Goal: Book appointment/travel/reservation

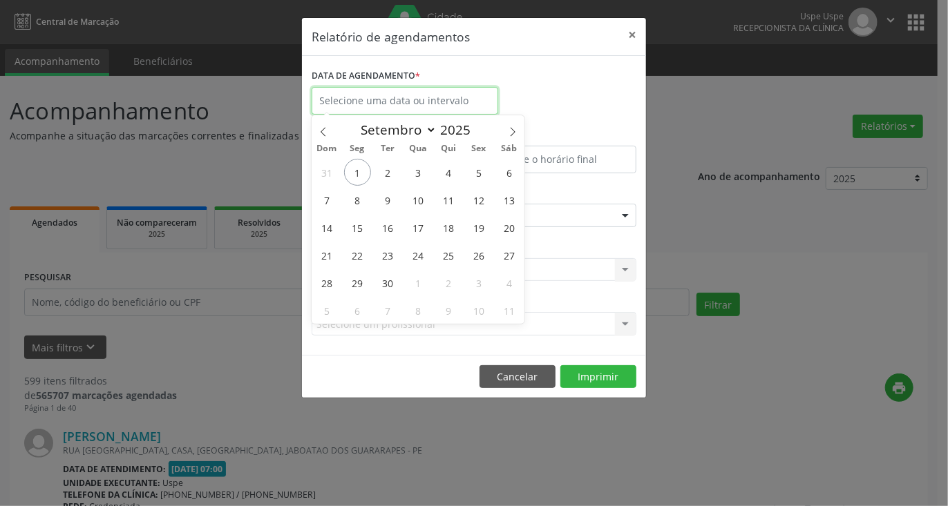
click at [447, 107] on input "text" at bounding box center [405, 101] width 187 height 28
click at [411, 174] on span "3" at bounding box center [418, 172] width 27 height 27
type input "[DATE]"
click at [411, 174] on span "3" at bounding box center [418, 172] width 27 height 27
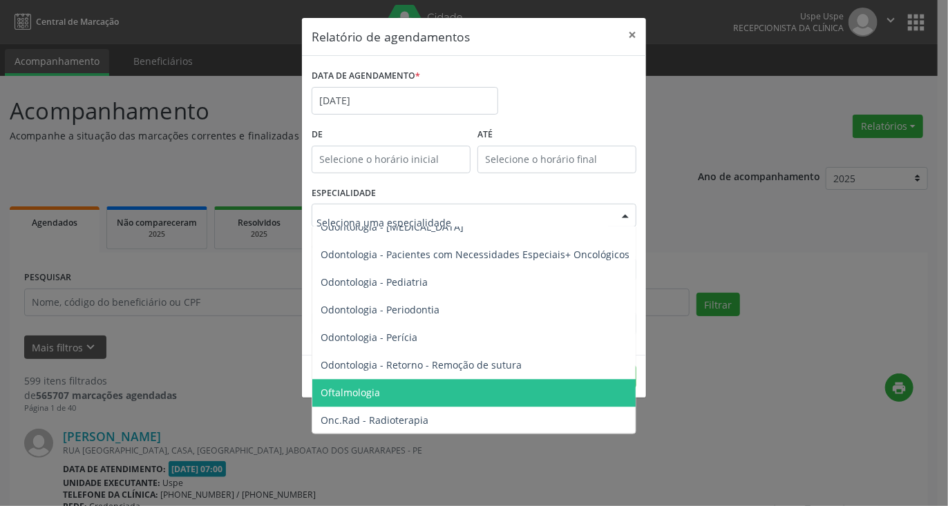
scroll to position [1796, 0]
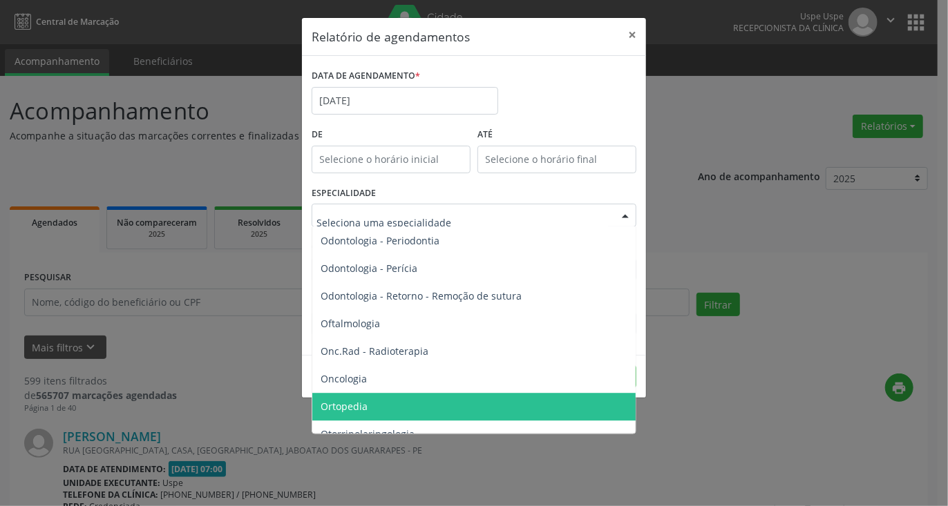
click at [360, 410] on span "Ortopedia" at bounding box center [344, 406] width 47 height 13
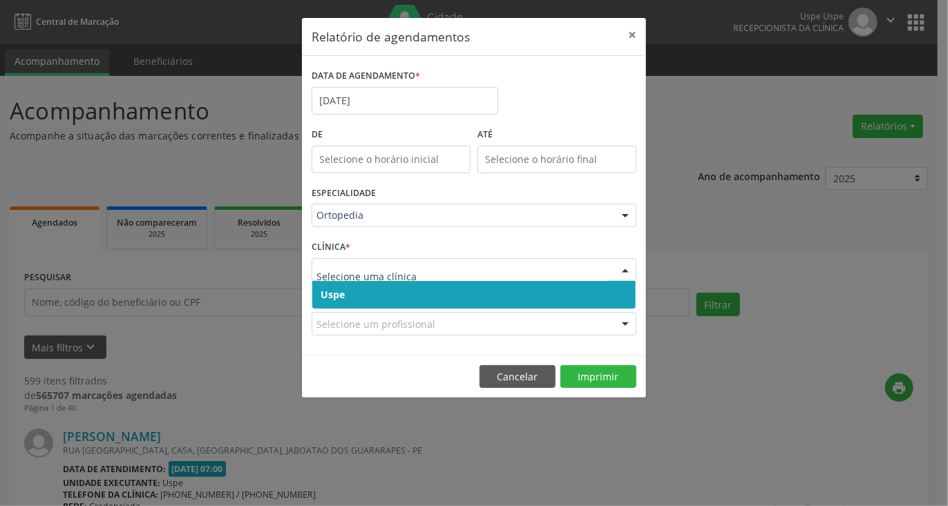
click at [348, 296] on span "Uspe" at bounding box center [473, 295] width 323 height 28
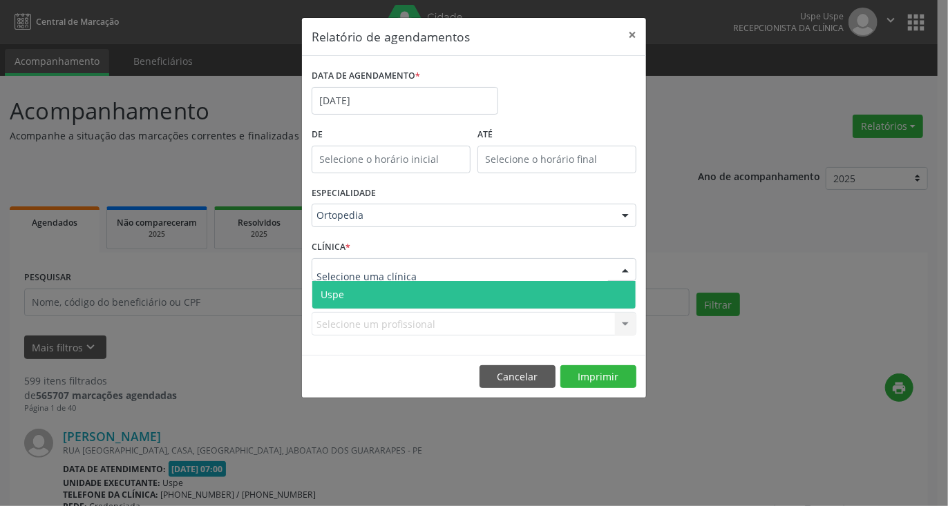
click at [345, 296] on span "Uspe" at bounding box center [473, 295] width 323 height 28
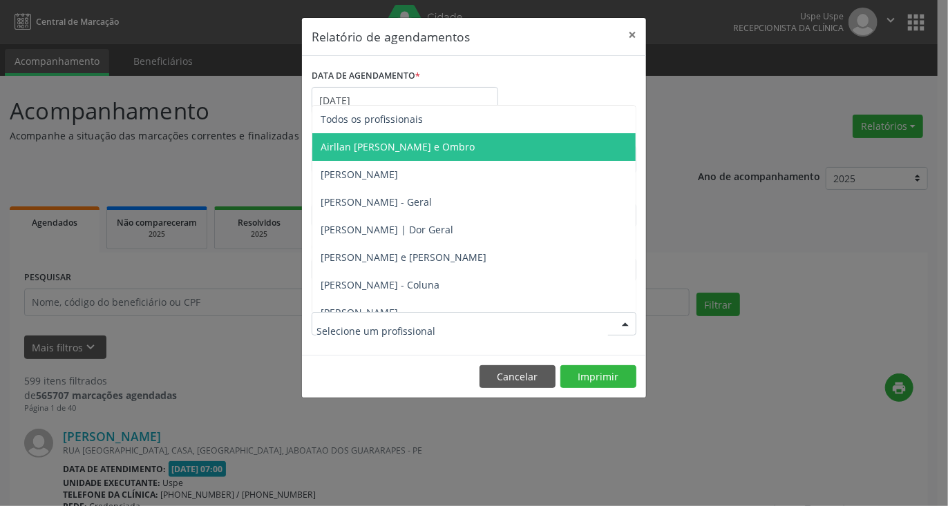
click at [369, 147] on span "Airllan [PERSON_NAME] e Ombro" at bounding box center [398, 146] width 154 height 13
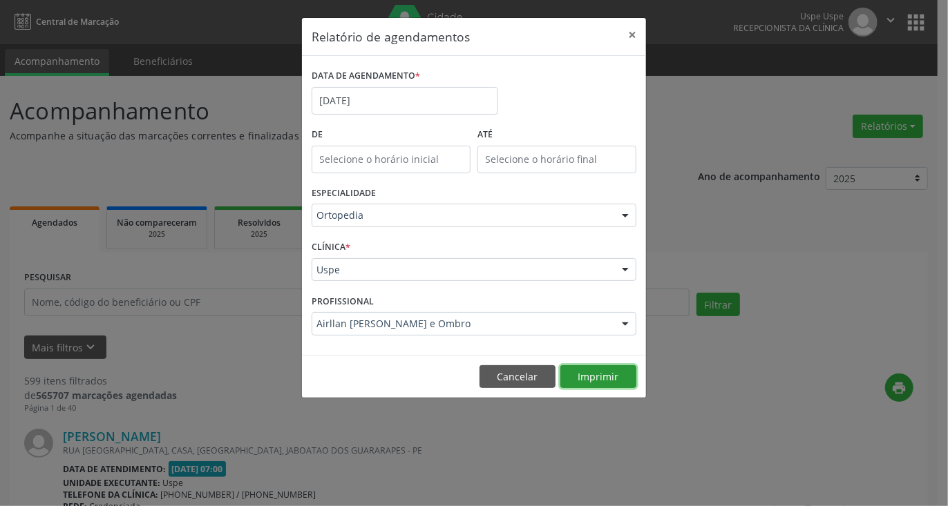
click at [600, 376] on button "Imprimir" at bounding box center [598, 377] width 76 height 23
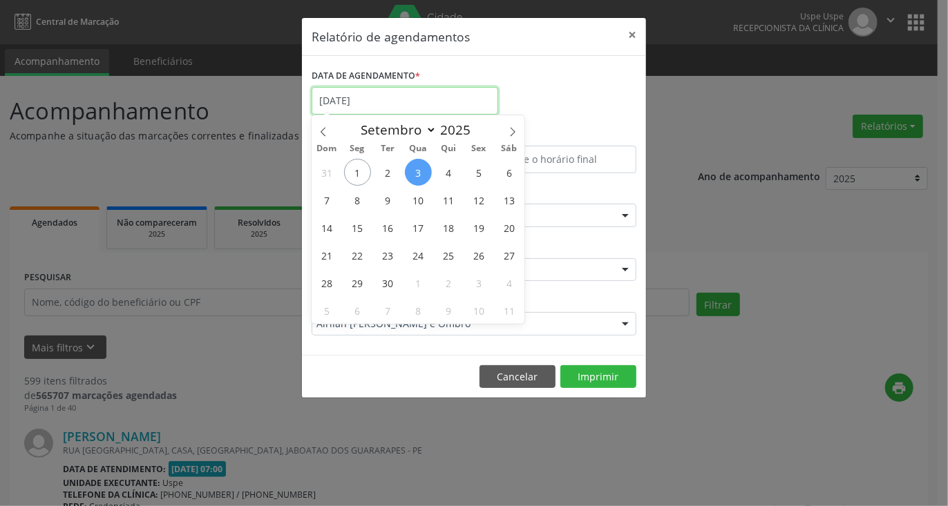
click at [409, 100] on input "[DATE]" at bounding box center [405, 101] width 187 height 28
click at [415, 197] on span "10" at bounding box center [418, 200] width 27 height 27
type input "[DATE]"
click at [415, 197] on span "10" at bounding box center [418, 200] width 27 height 27
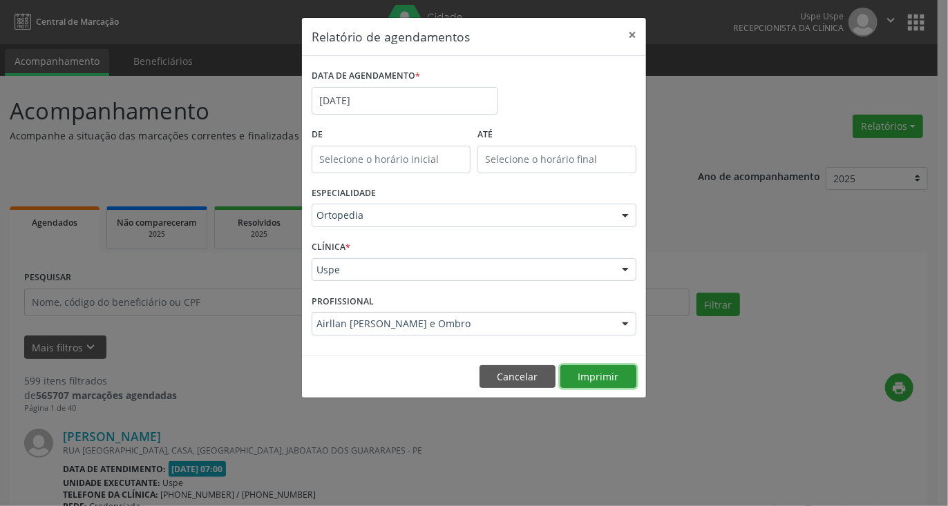
click at [589, 377] on button "Imprimir" at bounding box center [598, 377] width 76 height 23
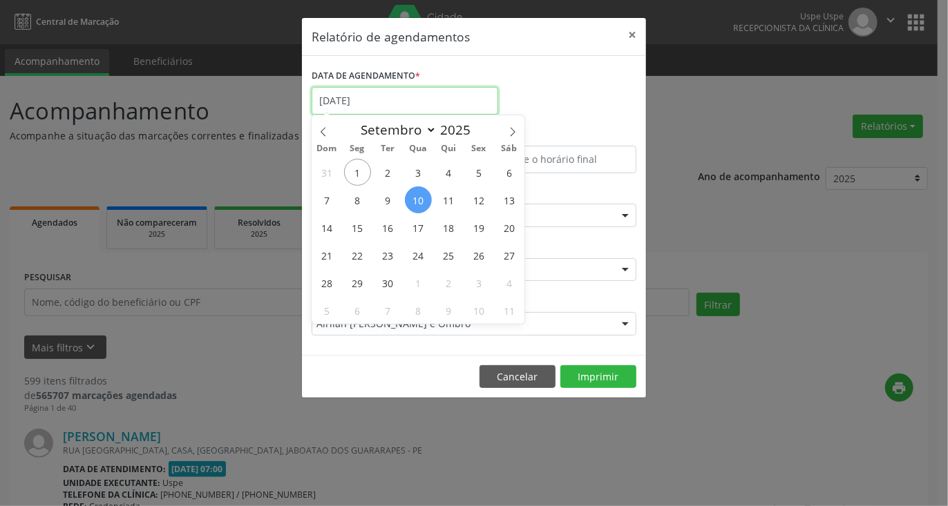
click at [399, 101] on input "[DATE]" at bounding box center [405, 101] width 187 height 28
click at [417, 226] on span "17" at bounding box center [418, 227] width 27 height 27
type input "17/09/2025"
click at [417, 226] on span "17" at bounding box center [418, 227] width 27 height 27
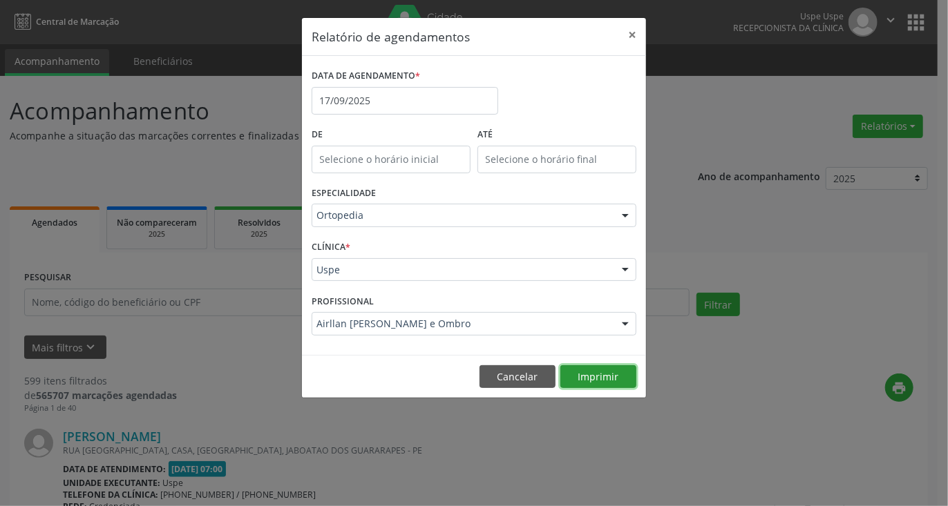
click at [597, 368] on button "Imprimir" at bounding box center [598, 377] width 76 height 23
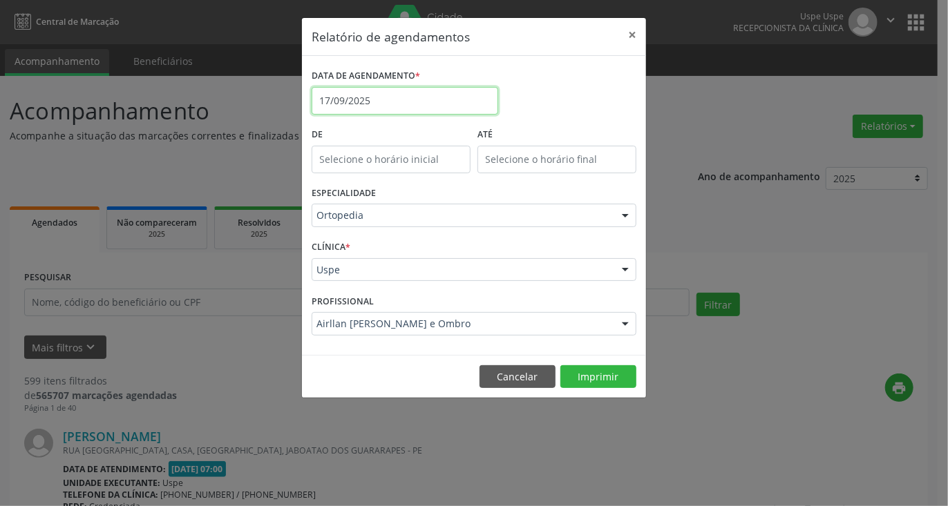
click at [387, 103] on input "17/09/2025" at bounding box center [405, 101] width 187 height 28
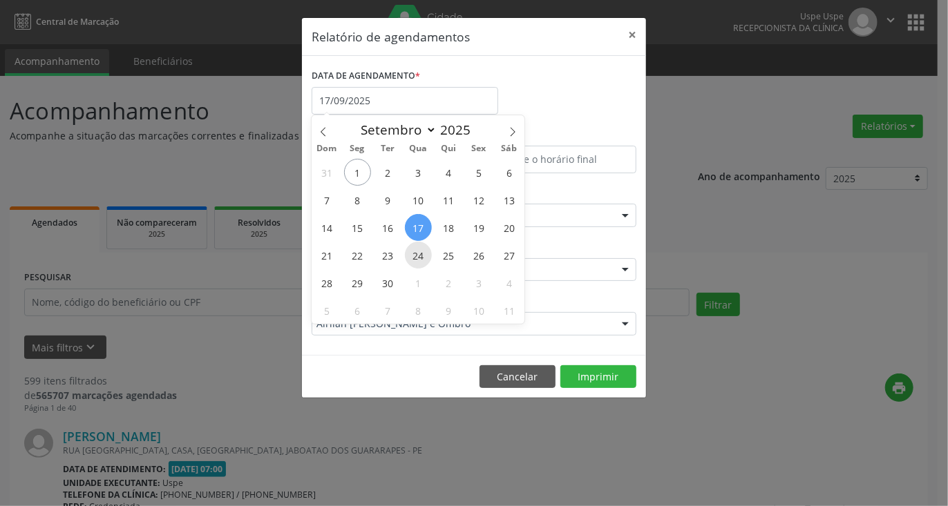
click at [422, 258] on span "24" at bounding box center [418, 255] width 27 height 27
type input "[DATE]"
click at [422, 258] on span "24" at bounding box center [418, 255] width 27 height 27
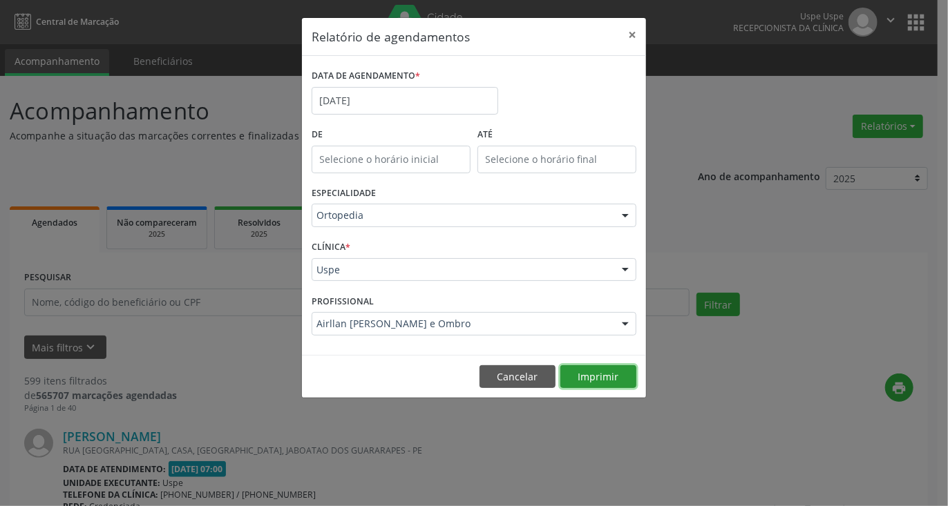
click at [594, 374] on button "Imprimir" at bounding box center [598, 377] width 76 height 23
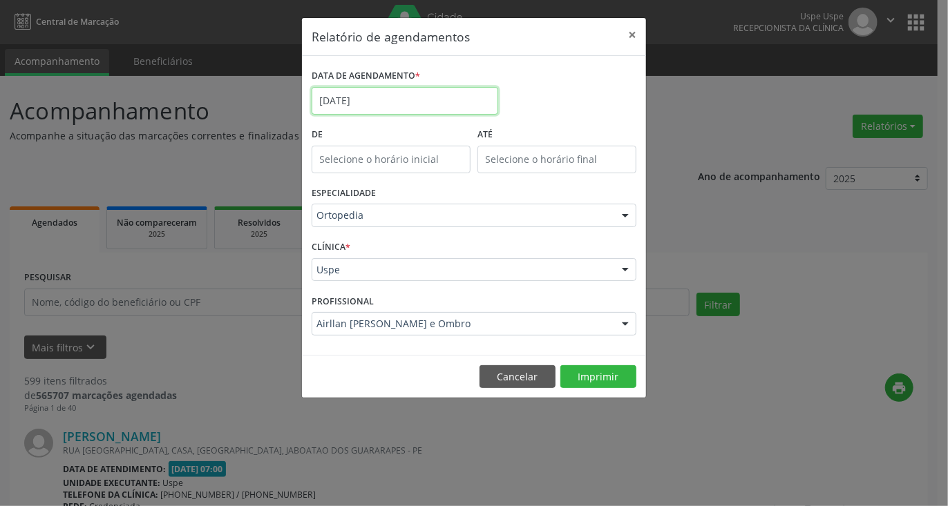
click at [433, 99] on input "[DATE]" at bounding box center [405, 101] width 187 height 28
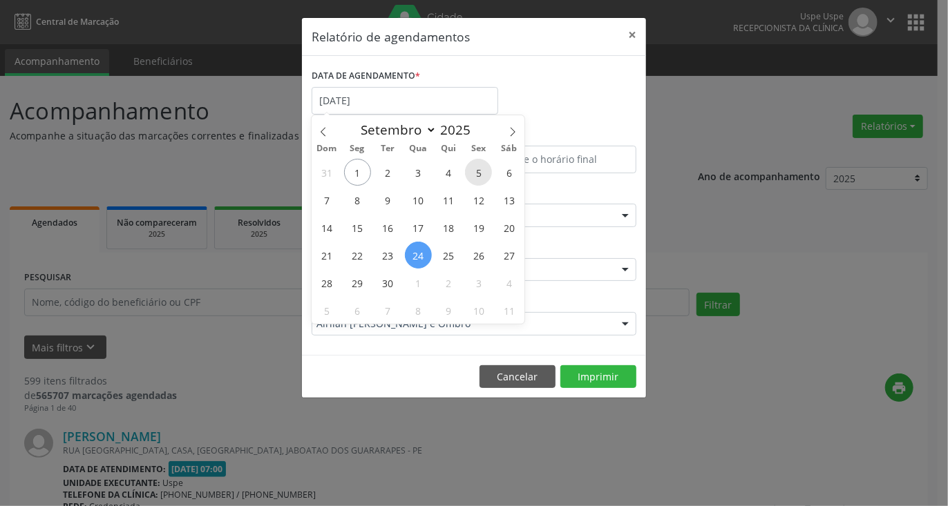
click at [479, 171] on span "5" at bounding box center [478, 172] width 27 height 27
type input "05/09/2025"
click at [479, 171] on span "5" at bounding box center [478, 172] width 27 height 27
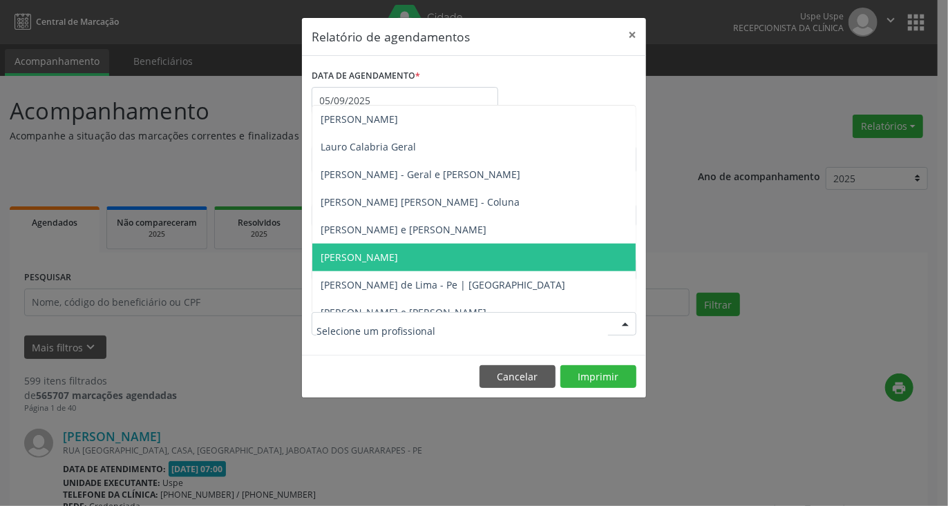
scroll to position [760, 0]
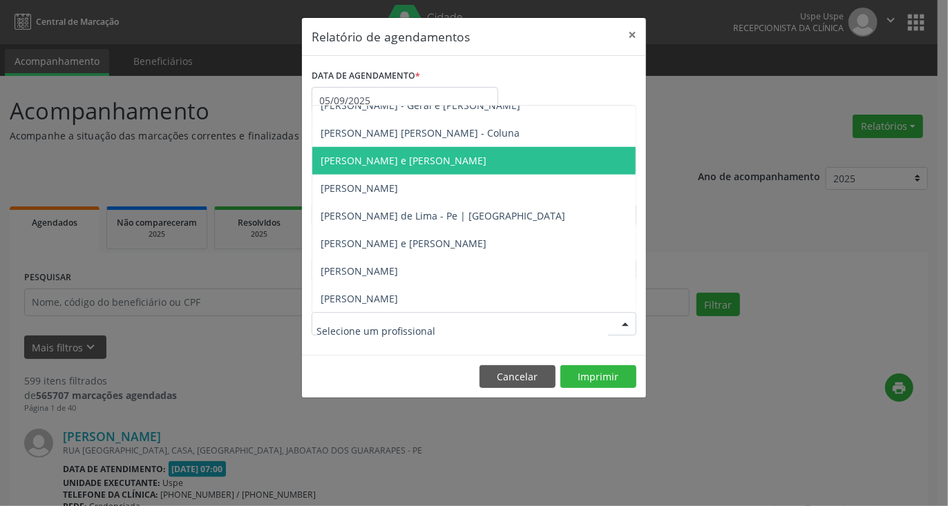
click at [378, 158] on span "[PERSON_NAME] e [PERSON_NAME]" at bounding box center [404, 160] width 166 height 13
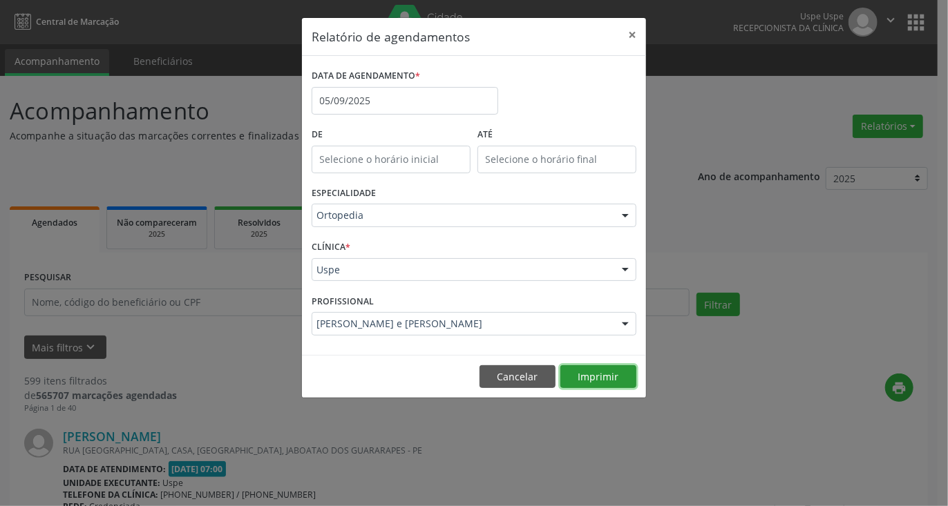
click at [580, 370] on button "Imprimir" at bounding box center [598, 377] width 76 height 23
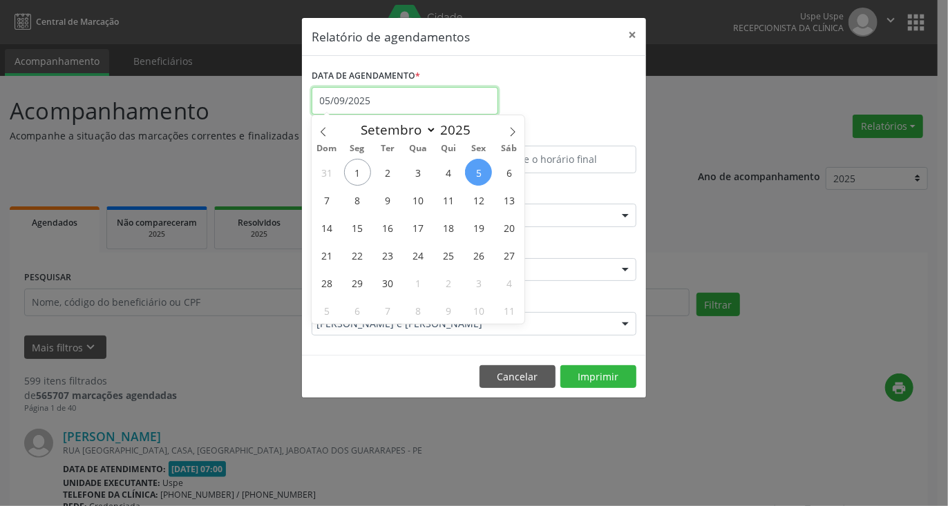
click at [443, 111] on input "05/09/2025" at bounding box center [405, 101] width 187 height 28
click at [484, 198] on span "12" at bounding box center [478, 200] width 27 height 27
type input "[DATE]"
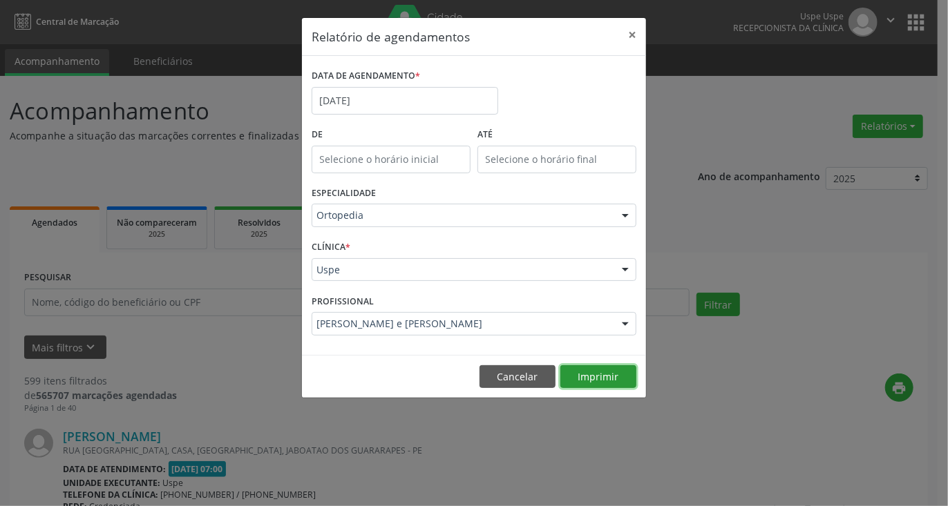
click at [594, 376] on button "Imprimir" at bounding box center [598, 377] width 76 height 23
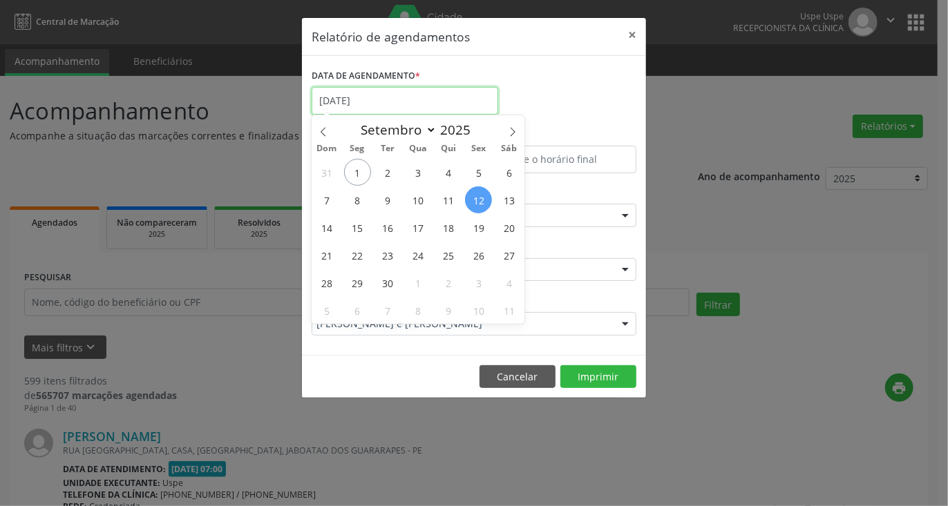
click at [414, 107] on input "[DATE]" at bounding box center [405, 101] width 187 height 28
click at [482, 253] on span "26" at bounding box center [478, 255] width 27 height 27
type input "[DATE]"
click at [482, 253] on span "26" at bounding box center [478, 255] width 27 height 27
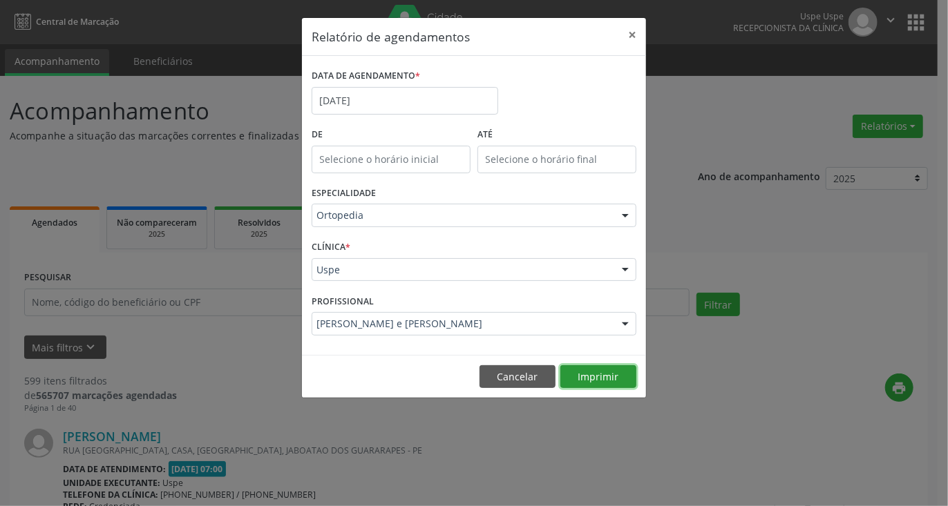
click at [611, 377] on button "Imprimir" at bounding box center [598, 377] width 76 height 23
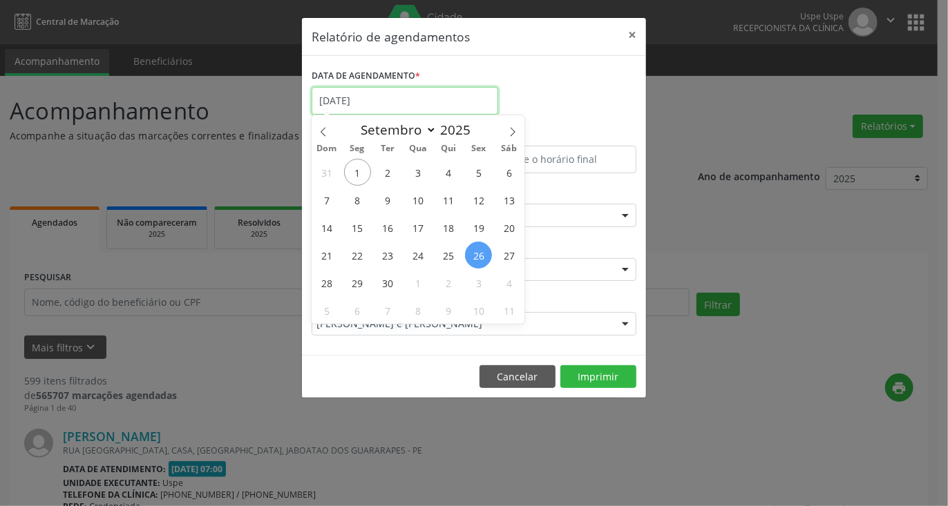
click at [424, 111] on input "[DATE]" at bounding box center [405, 101] width 187 height 28
click at [480, 226] on span "19" at bounding box center [478, 227] width 27 height 27
type input "[DATE]"
click at [480, 226] on span "19" at bounding box center [478, 227] width 27 height 27
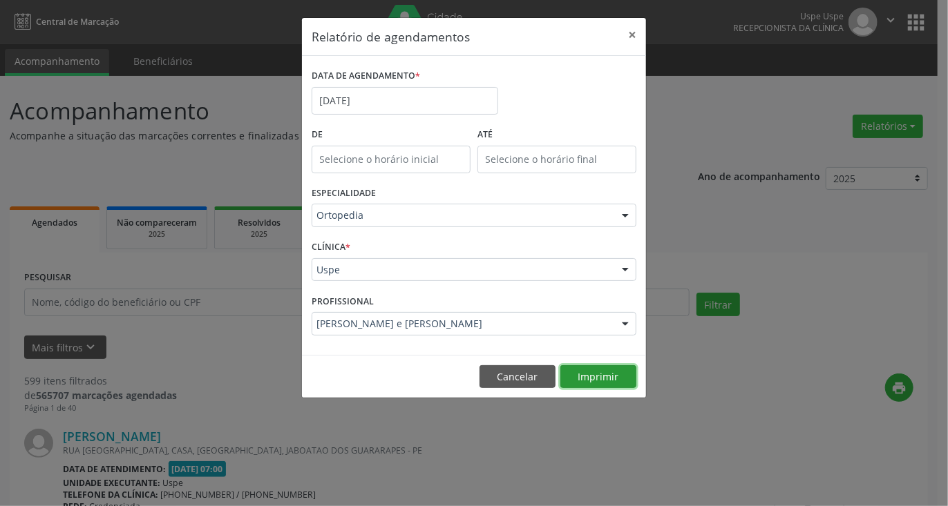
click at [598, 374] on button "Imprimir" at bounding box center [598, 377] width 76 height 23
